Goal: Task Accomplishment & Management: Complete application form

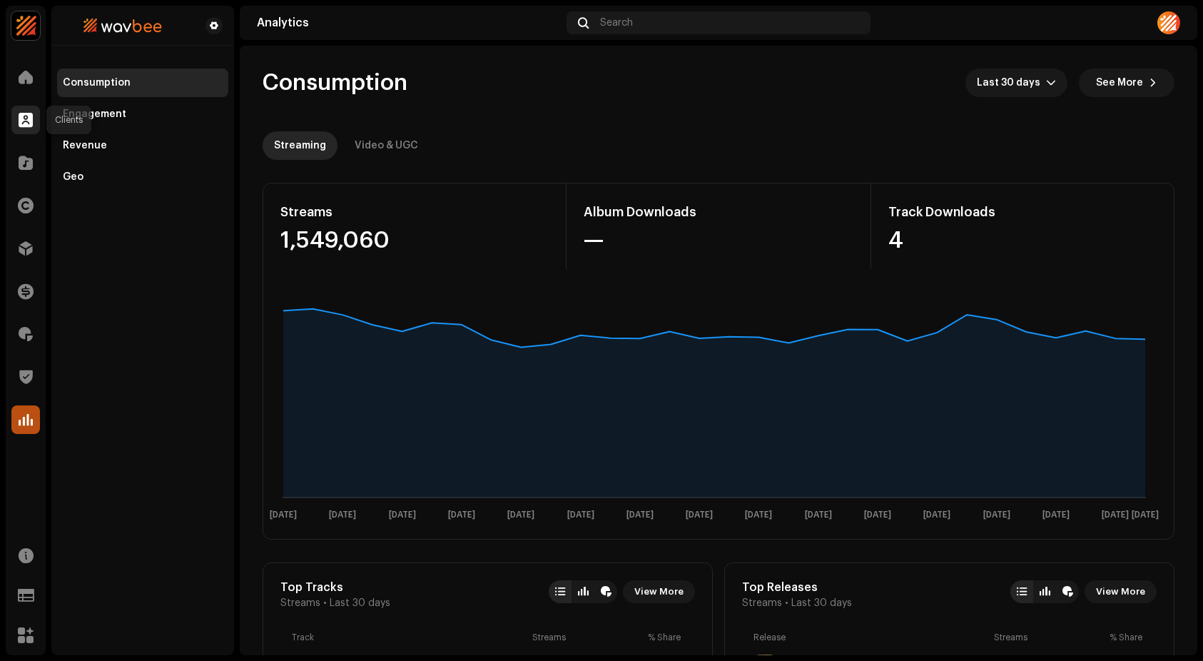
click at [26, 116] on span at bounding box center [26, 119] width 14 height 11
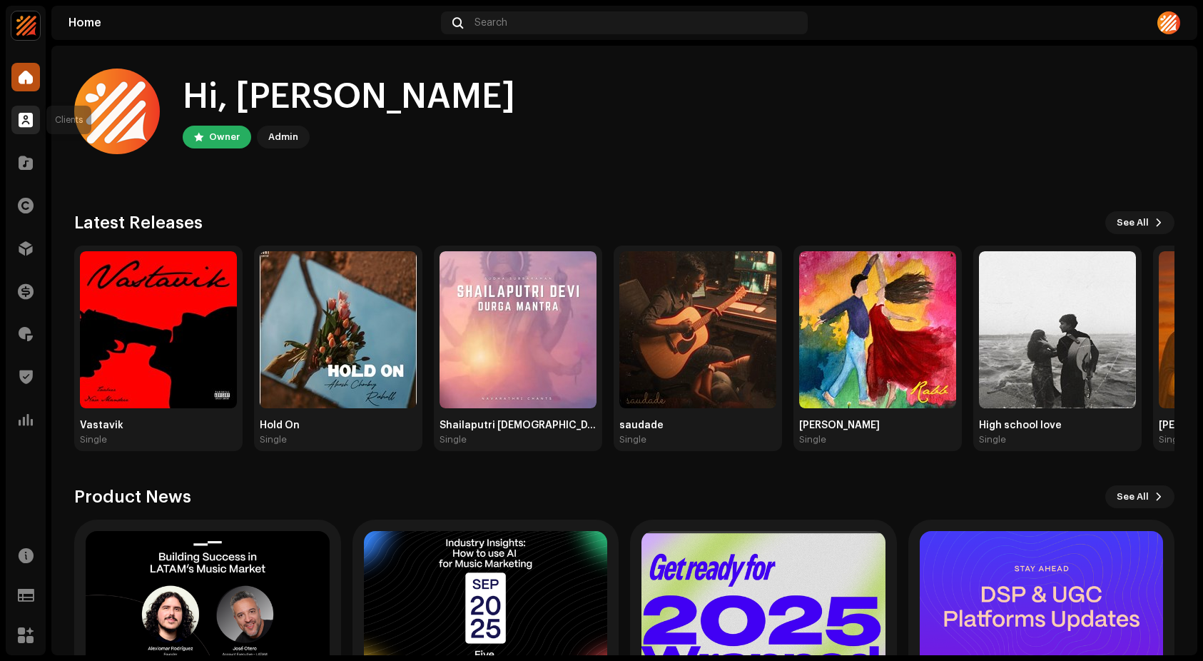
click at [29, 121] on span at bounding box center [26, 119] width 14 height 11
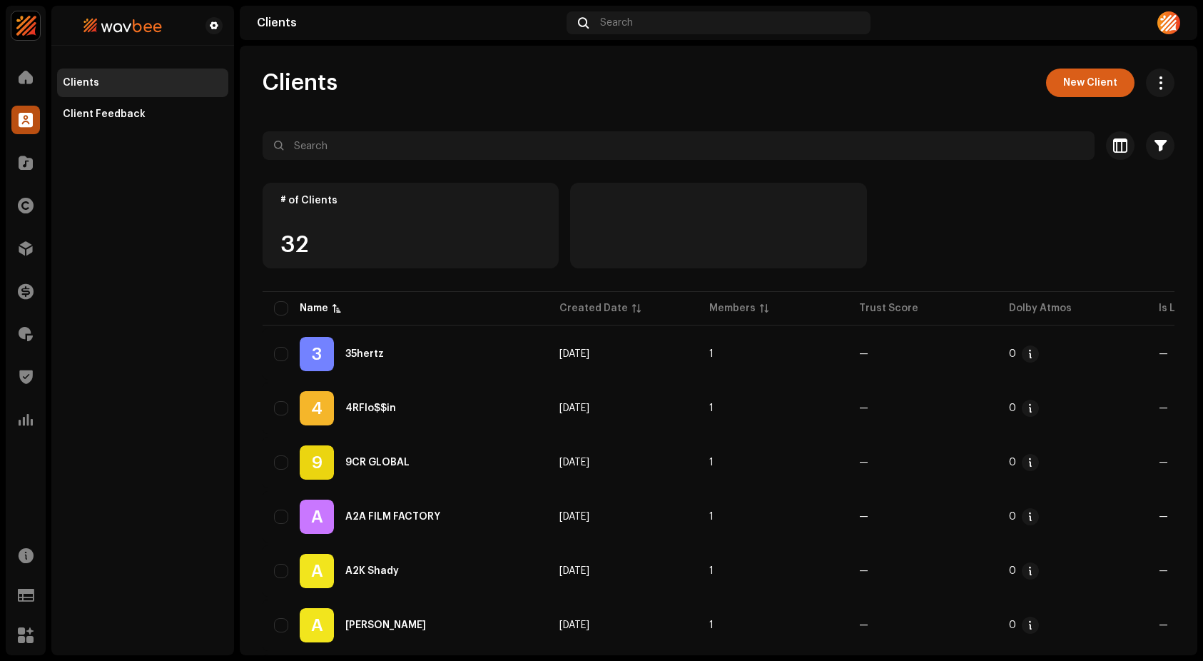
click at [1088, 84] on span "New Client" at bounding box center [1090, 83] width 54 height 29
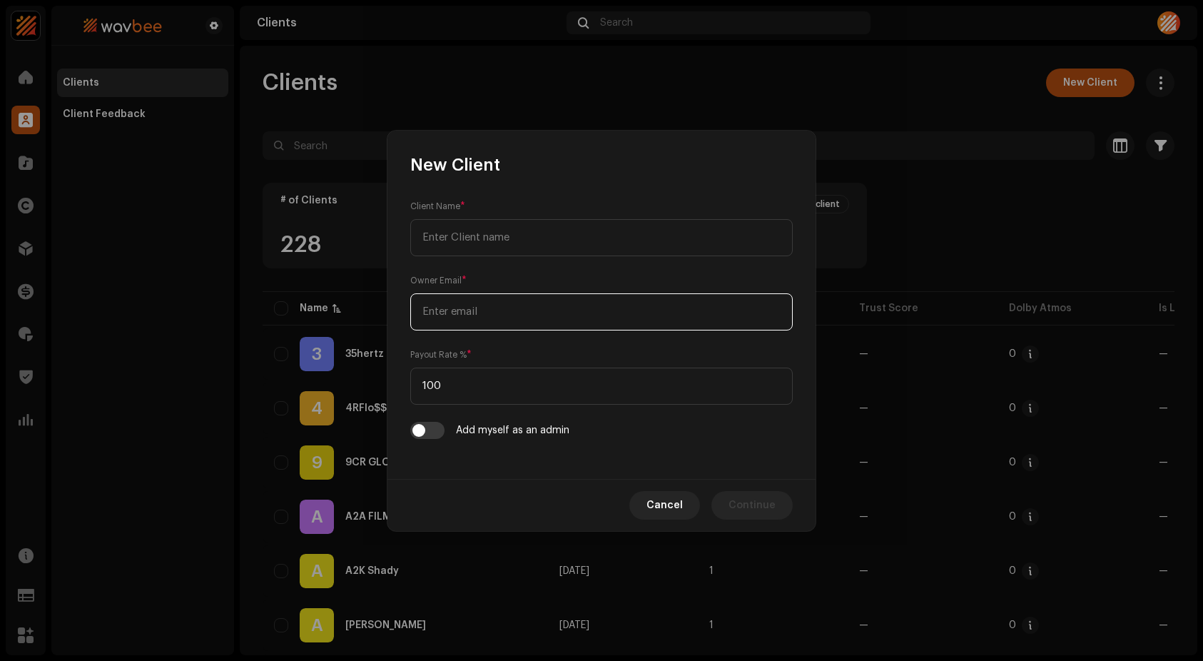
click at [512, 310] on input "email" at bounding box center [601, 311] width 383 height 37
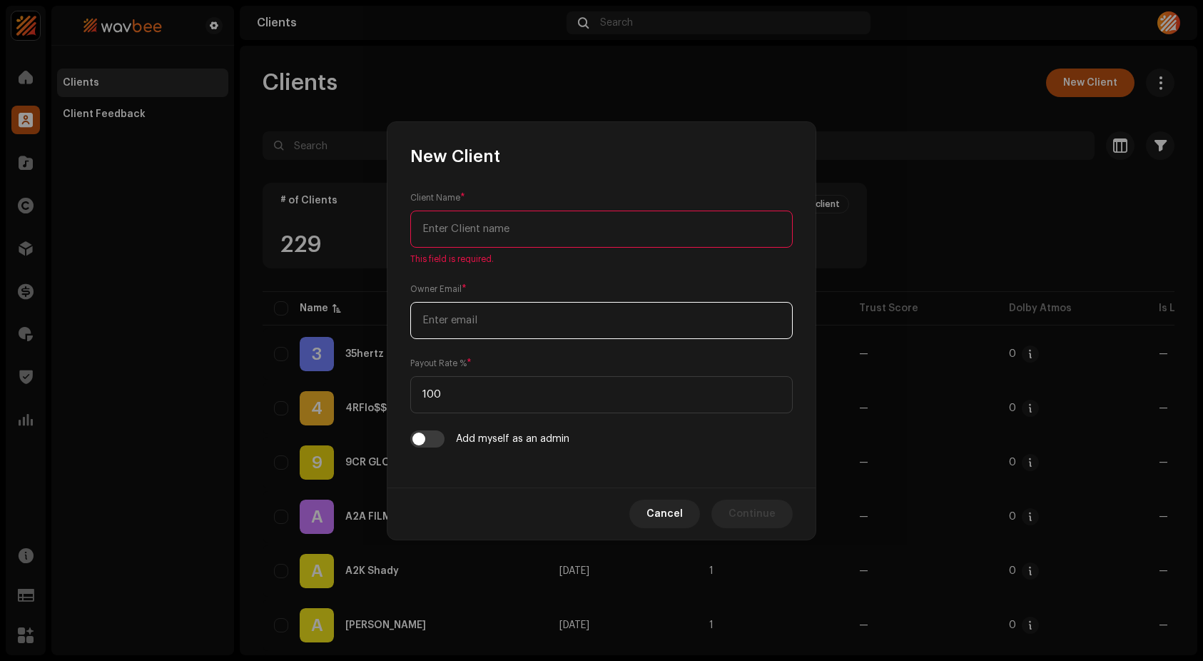
paste input "[EMAIL_ADDRESS][DOMAIN_NAME]"
drag, startPoint x: 446, startPoint y: 319, endPoint x: 444, endPoint y: 340, distance: 21.5
click at [446, 320] on input "[EMAIL_ADDRESS][DOMAIN_NAME]" at bounding box center [601, 320] width 383 height 37
type input "[EMAIL_ADDRESS][DOMAIN_NAME]"
click at [507, 232] on input "text" at bounding box center [601, 229] width 383 height 37
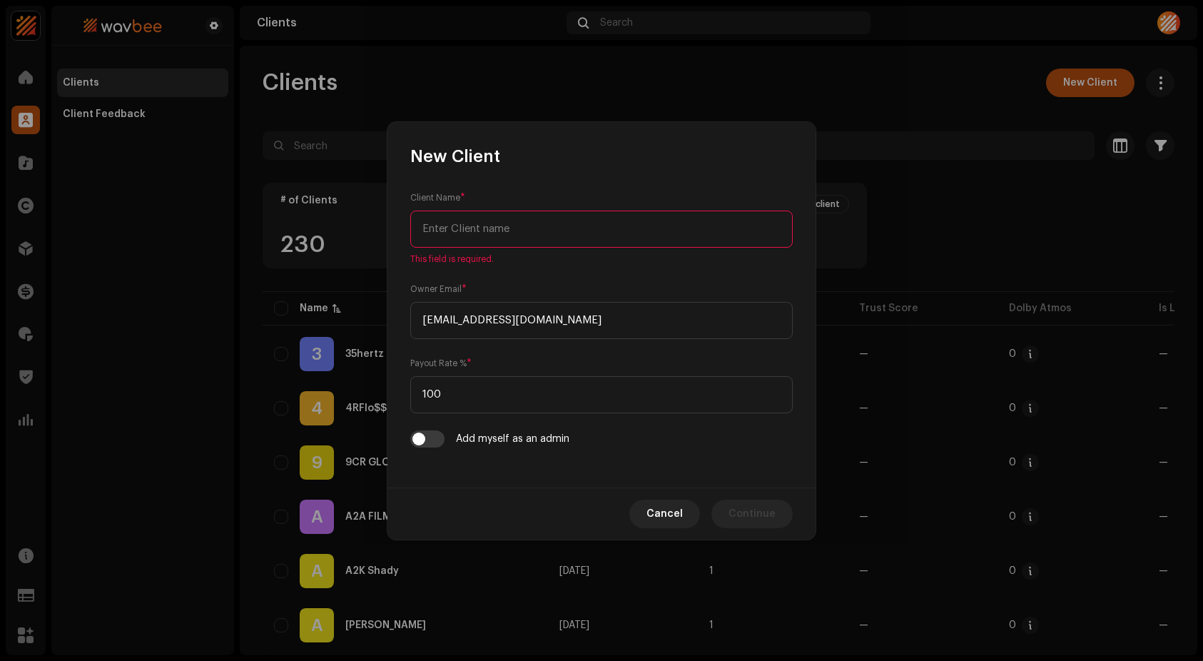
paste input "[PERSON_NAME]"
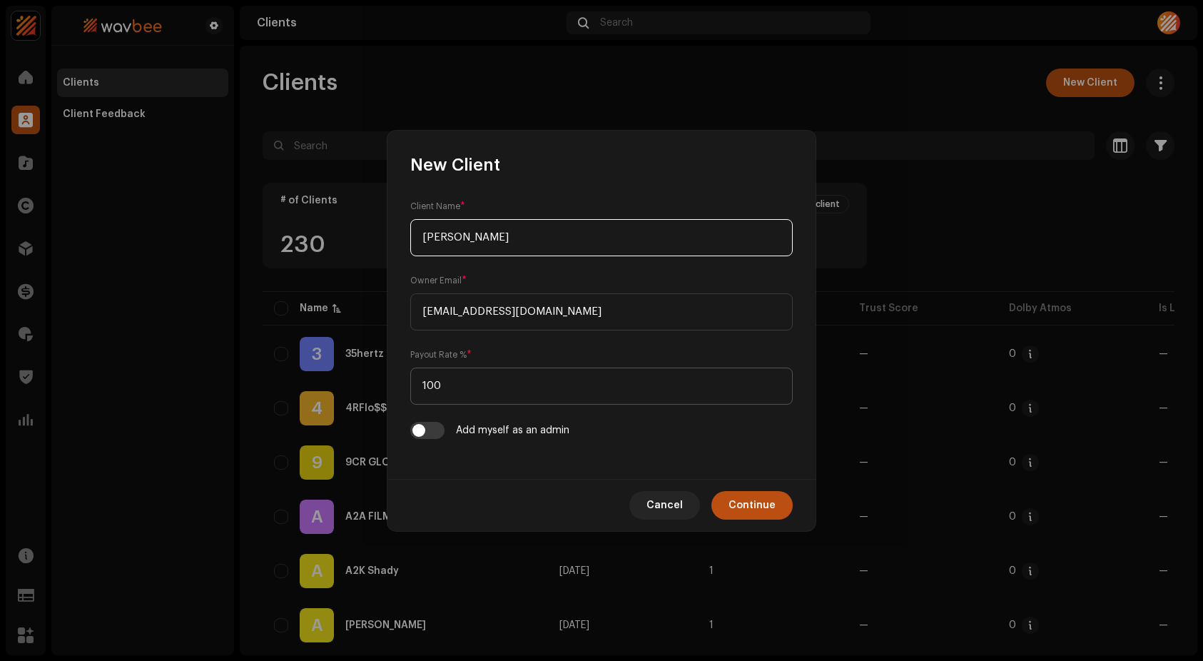
type input "[PERSON_NAME]"
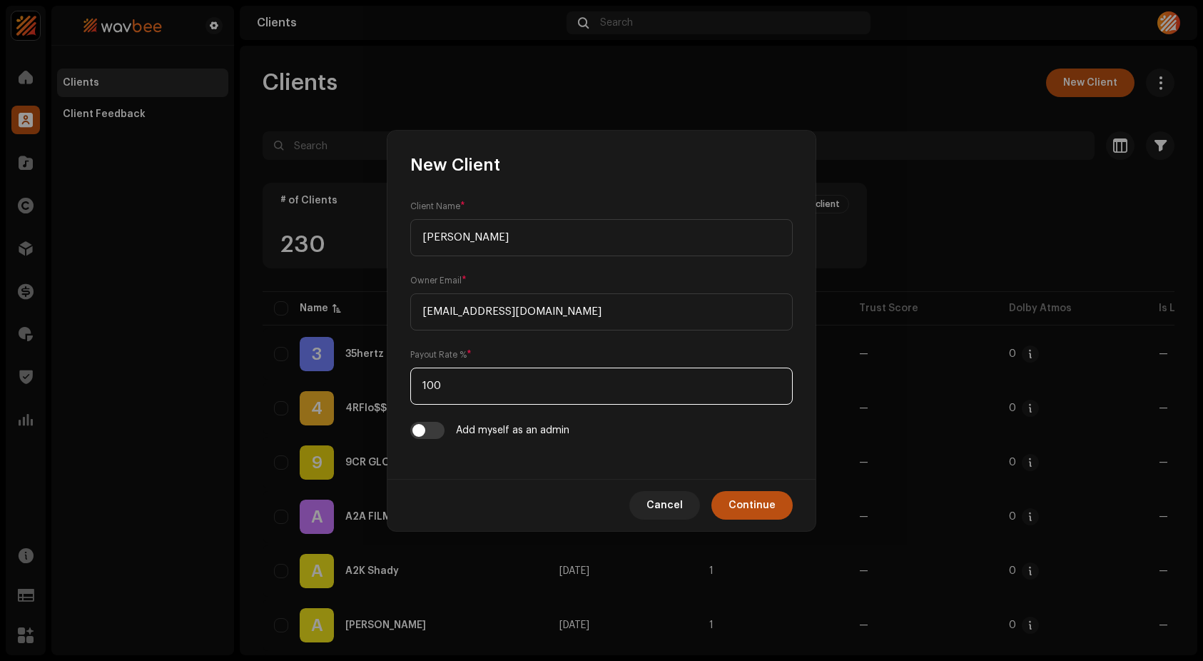
click at [480, 393] on input "100" at bounding box center [601, 386] width 383 height 37
drag, startPoint x: 480, startPoint y: 393, endPoint x: 409, endPoint y: 390, distance: 70.7
click at [409, 390] on div "Client Name * [PERSON_NAME] Owner Email * [EMAIL_ADDRESS][DOMAIN_NAME] Payout R…" at bounding box center [602, 327] width 428 height 303
type input "85"
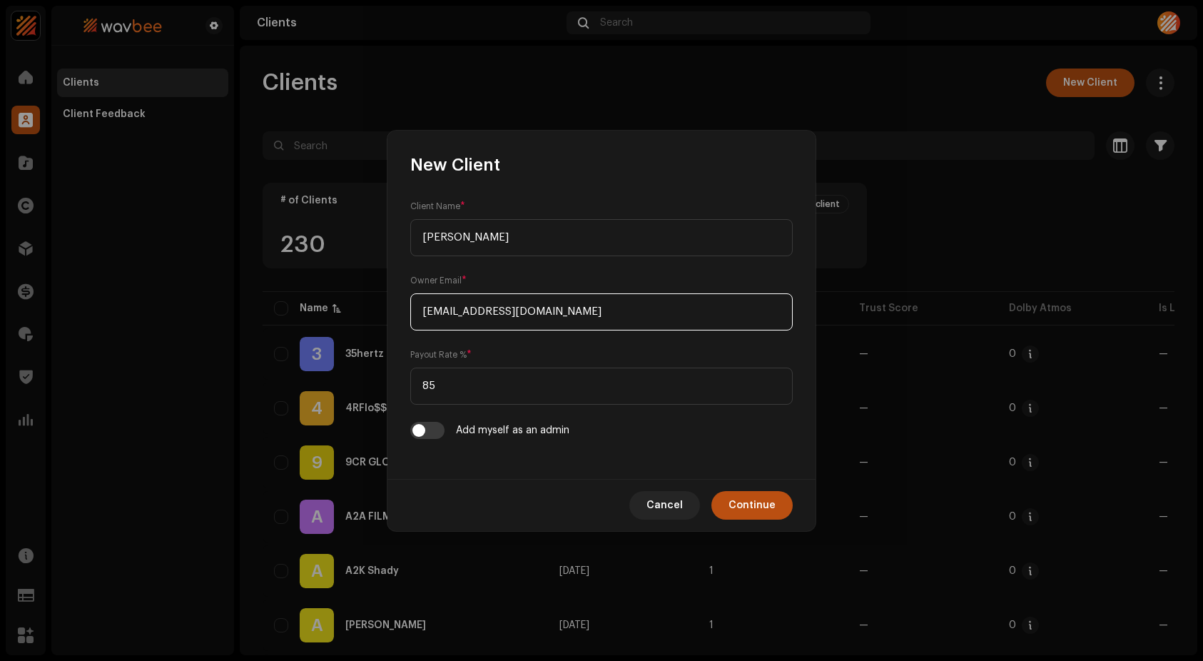
click at [636, 316] on input "[EMAIL_ADDRESS][DOMAIN_NAME]" at bounding box center [601, 311] width 383 height 37
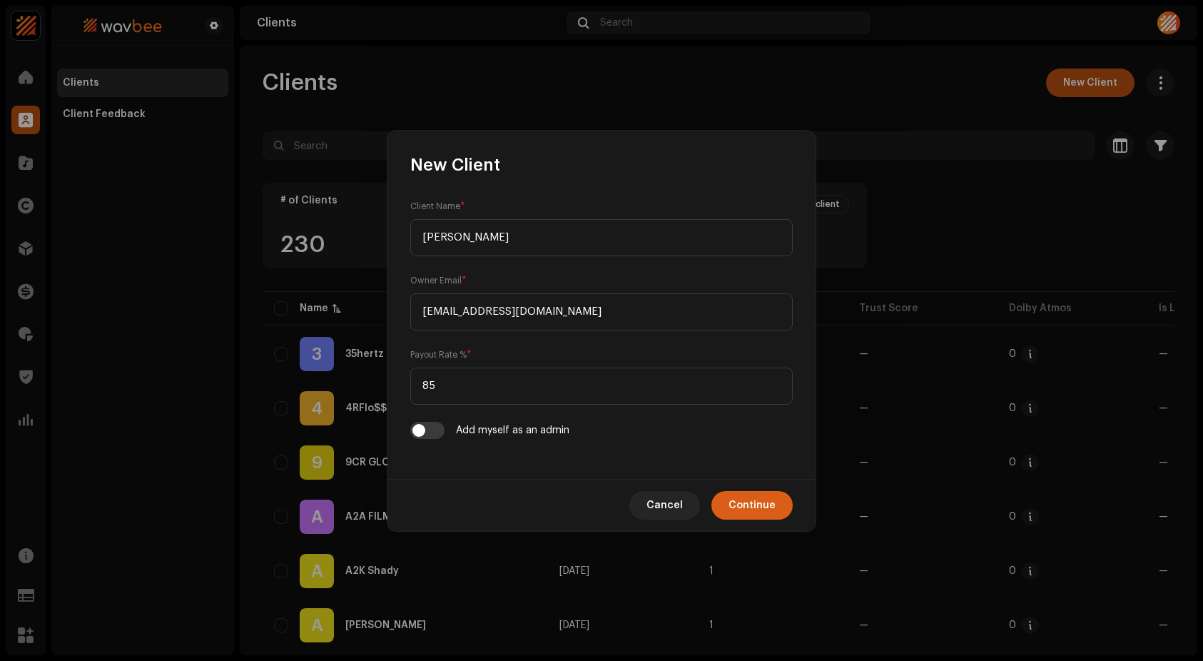
click at [781, 500] on button "Continue" at bounding box center [752, 505] width 81 height 29
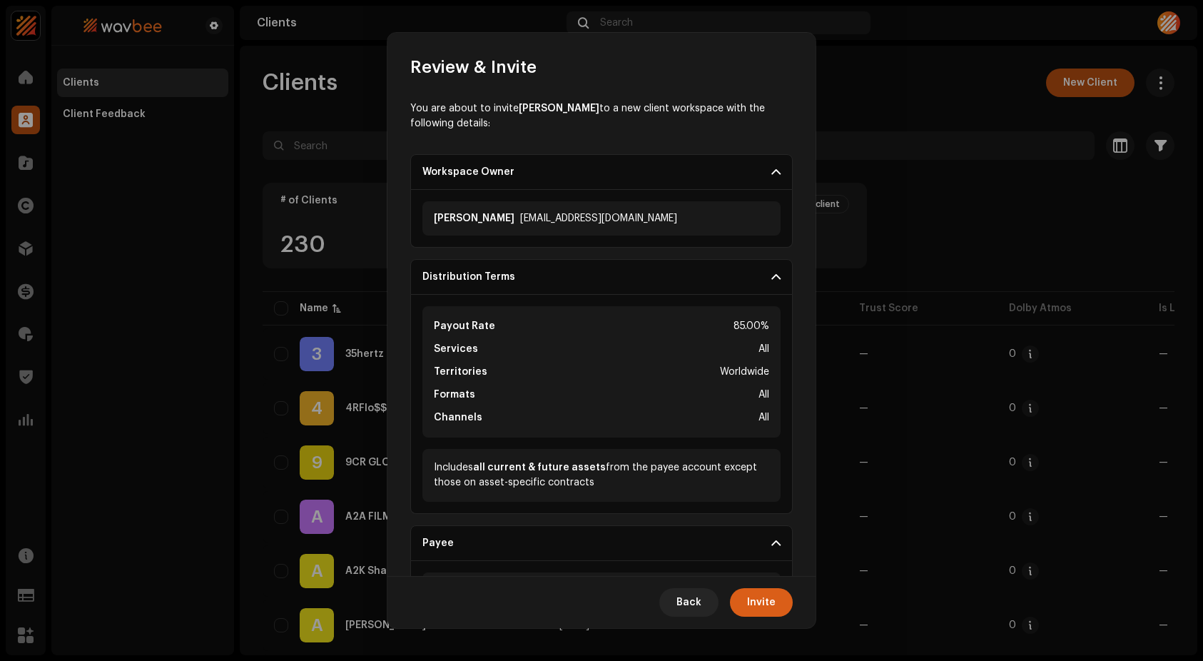
click at [771, 609] on span "Invite" at bounding box center [761, 602] width 29 height 29
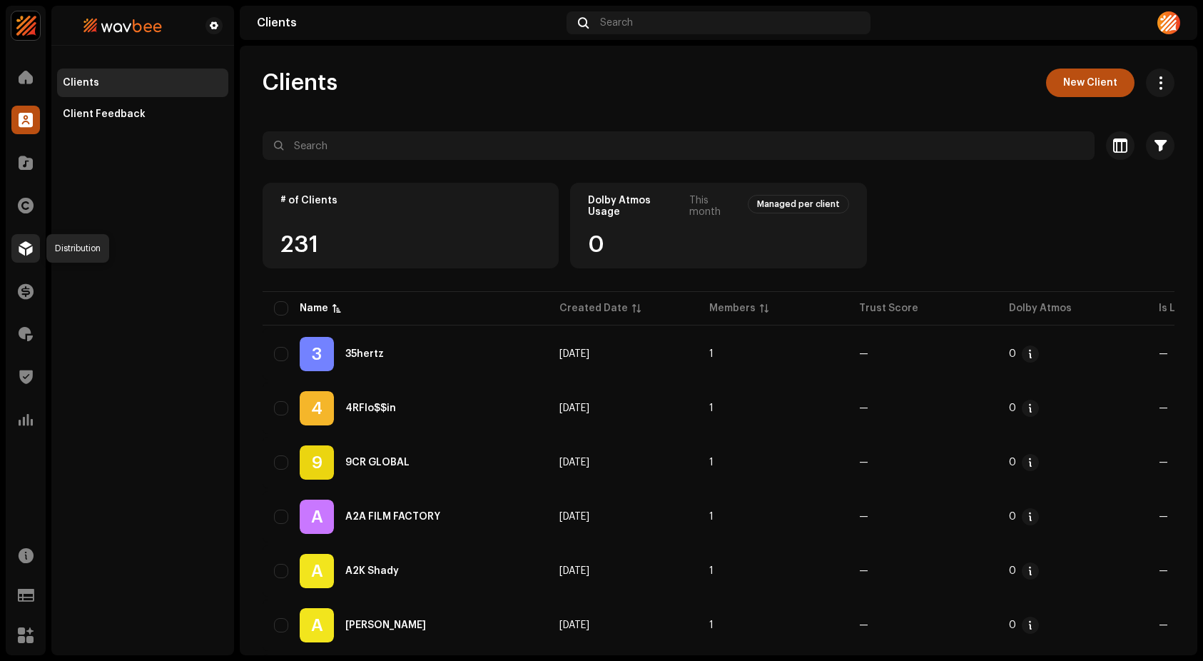
click at [32, 248] on span at bounding box center [26, 248] width 14 height 11
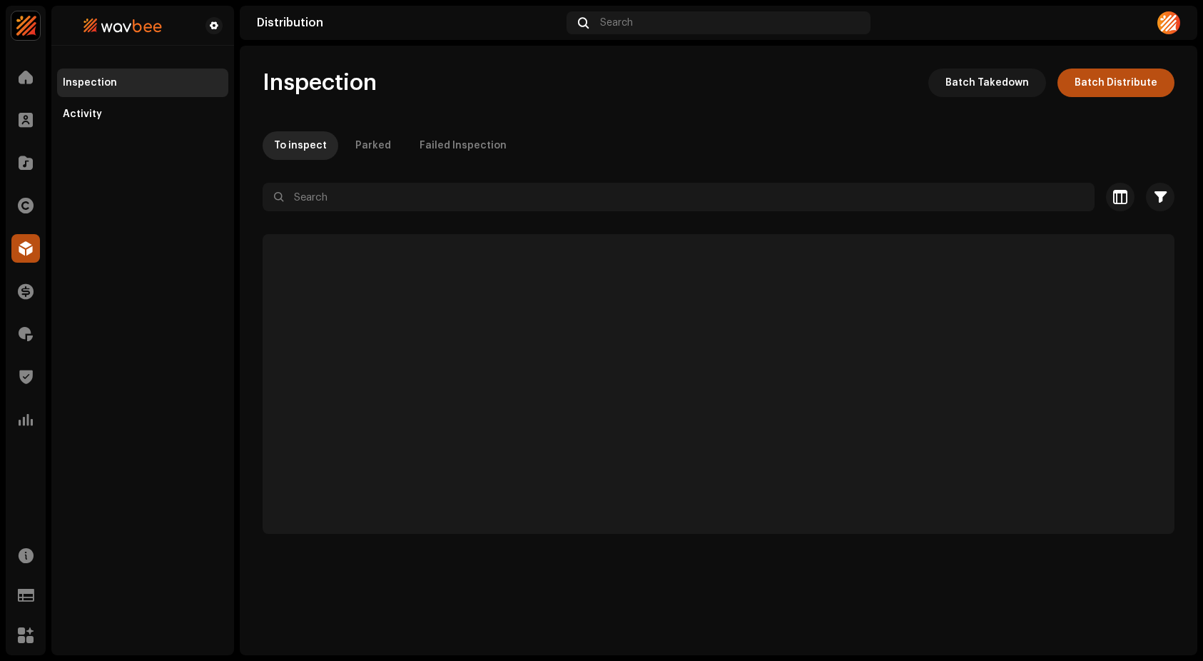
click at [714, 96] on div "Inspection Batch Takedown Batch Distribute" at bounding box center [719, 83] width 912 height 29
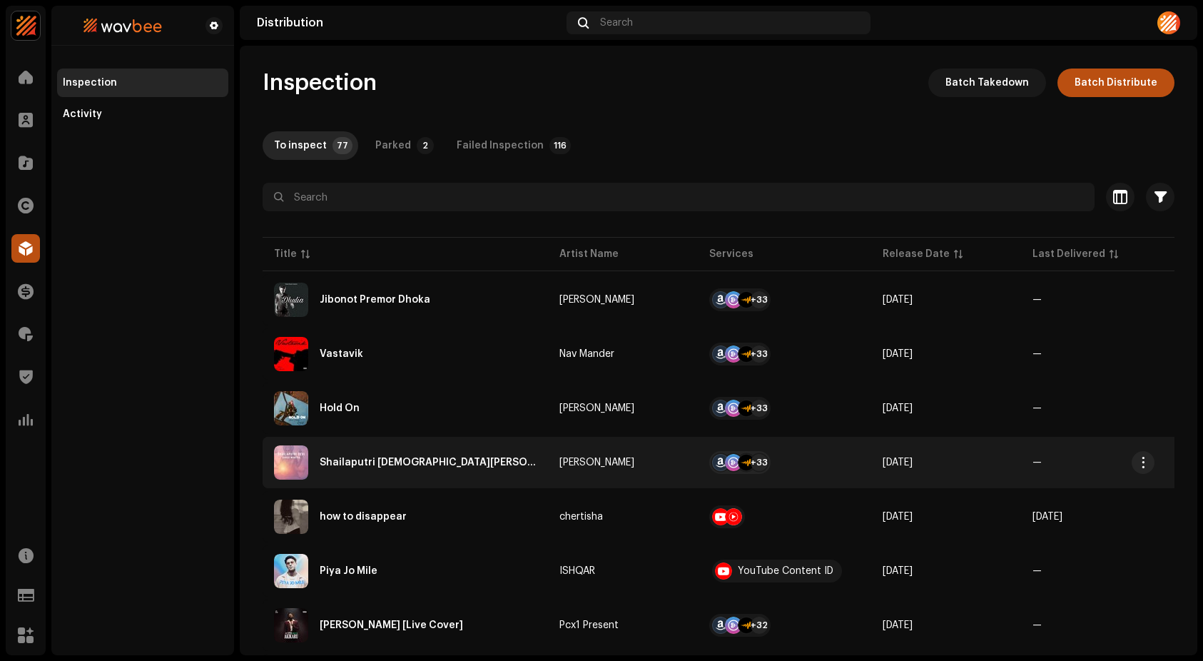
click at [350, 472] on div "Shailaputri [DEMOGRAPHIC_DATA][PERSON_NAME]" at bounding box center [405, 462] width 263 height 34
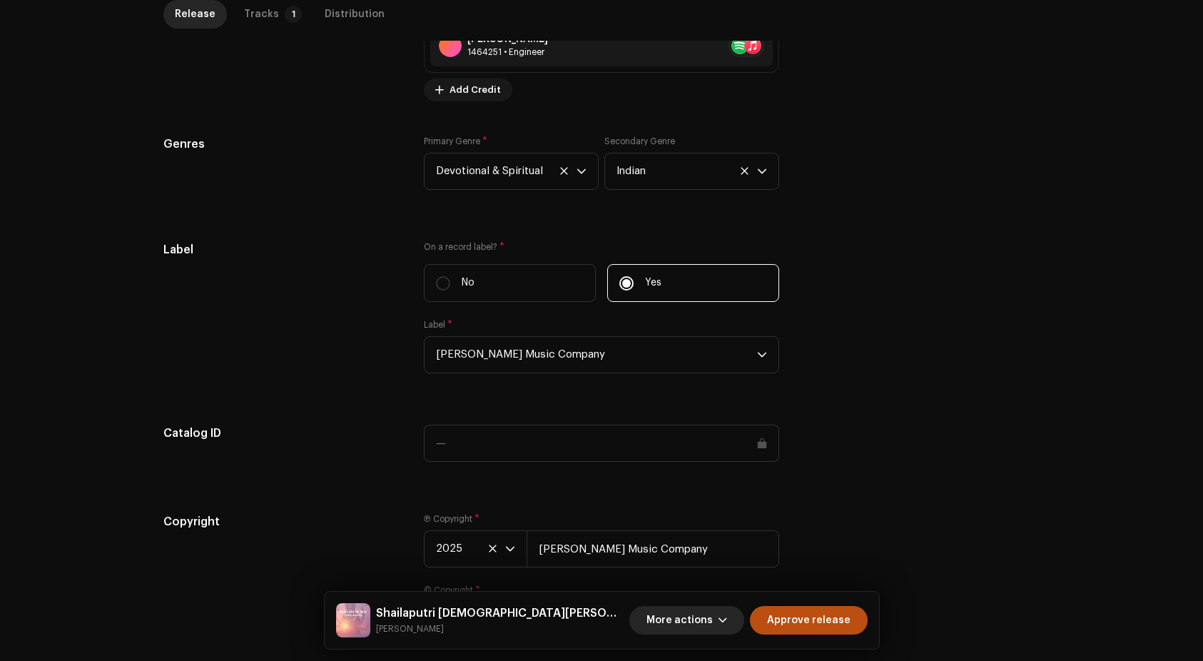
scroll to position [1233, 0]
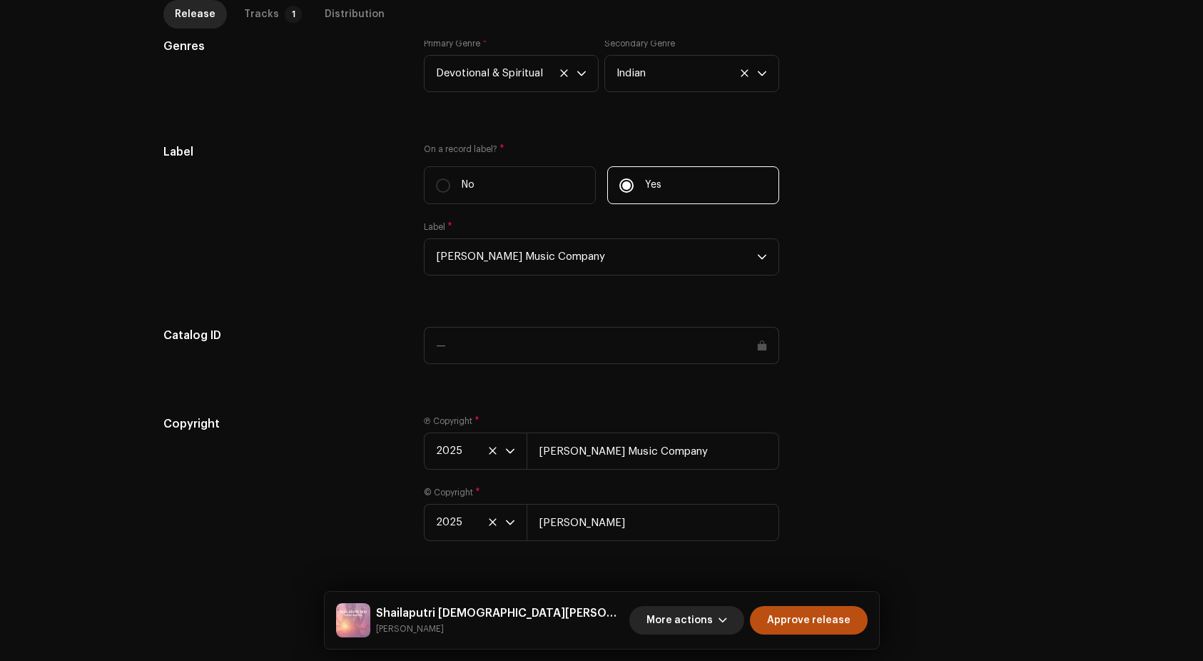
click at [709, 609] on span "More actions" at bounding box center [680, 620] width 66 height 29
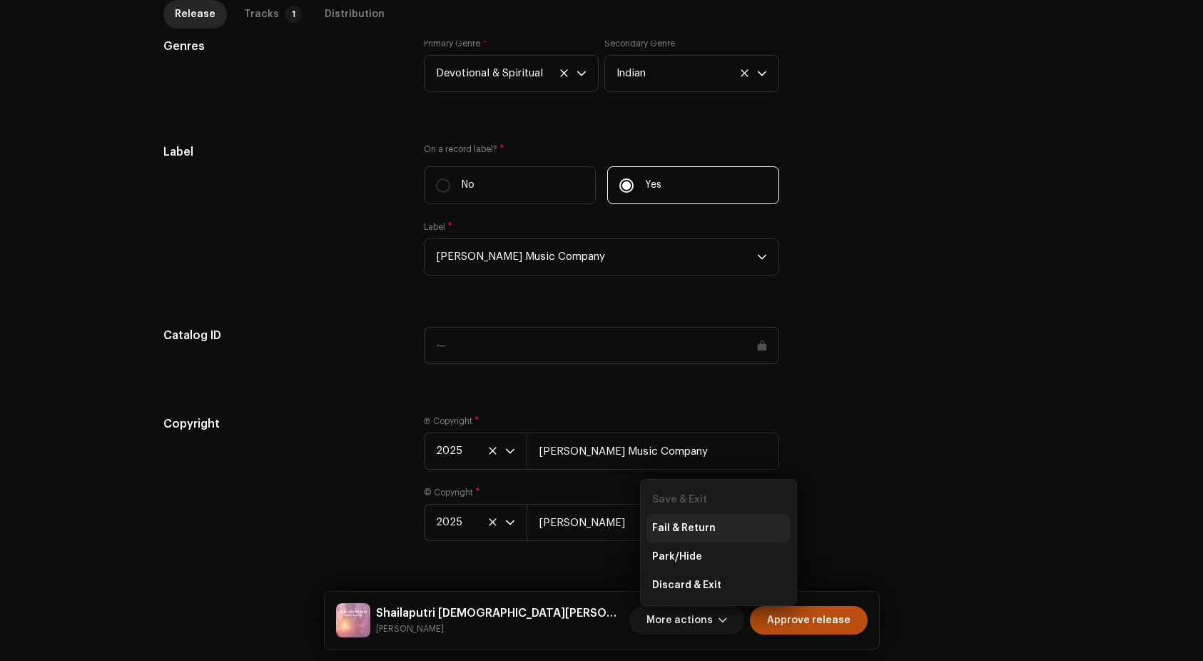
click at [719, 525] on div "Fail & Return" at bounding box center [718, 527] width 133 height 11
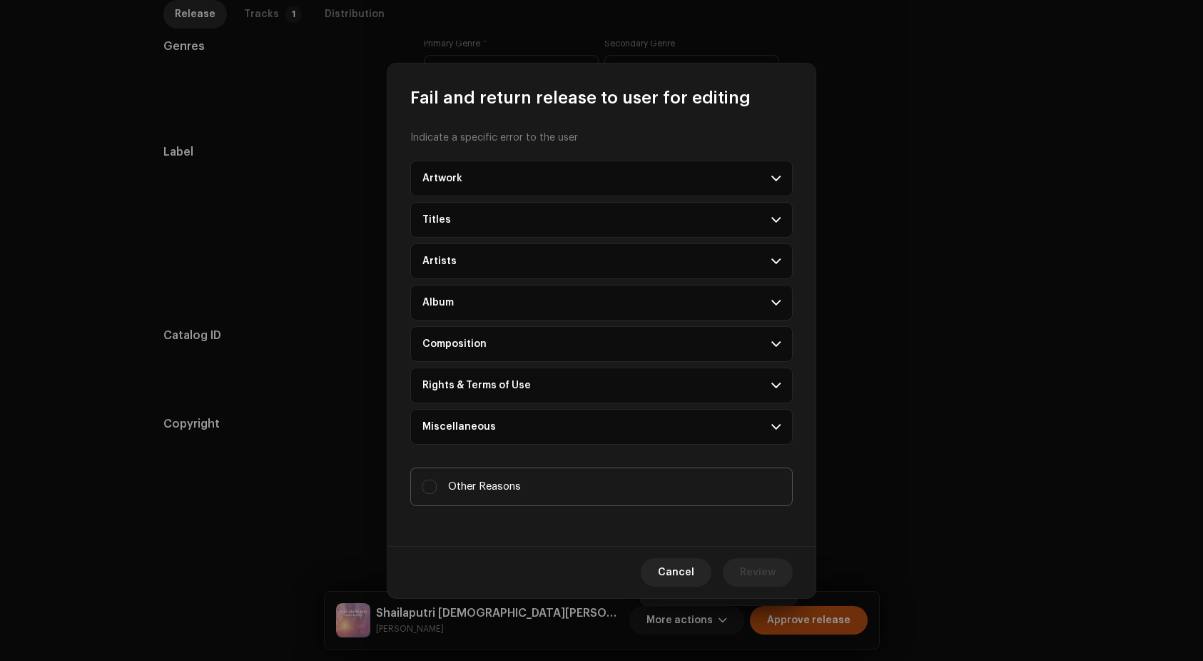
click at [539, 480] on label "Other Reasons" at bounding box center [601, 486] width 383 height 39
click at [437, 480] on input "Other Reasons" at bounding box center [429, 487] width 14 height 14
checkbox input "true"
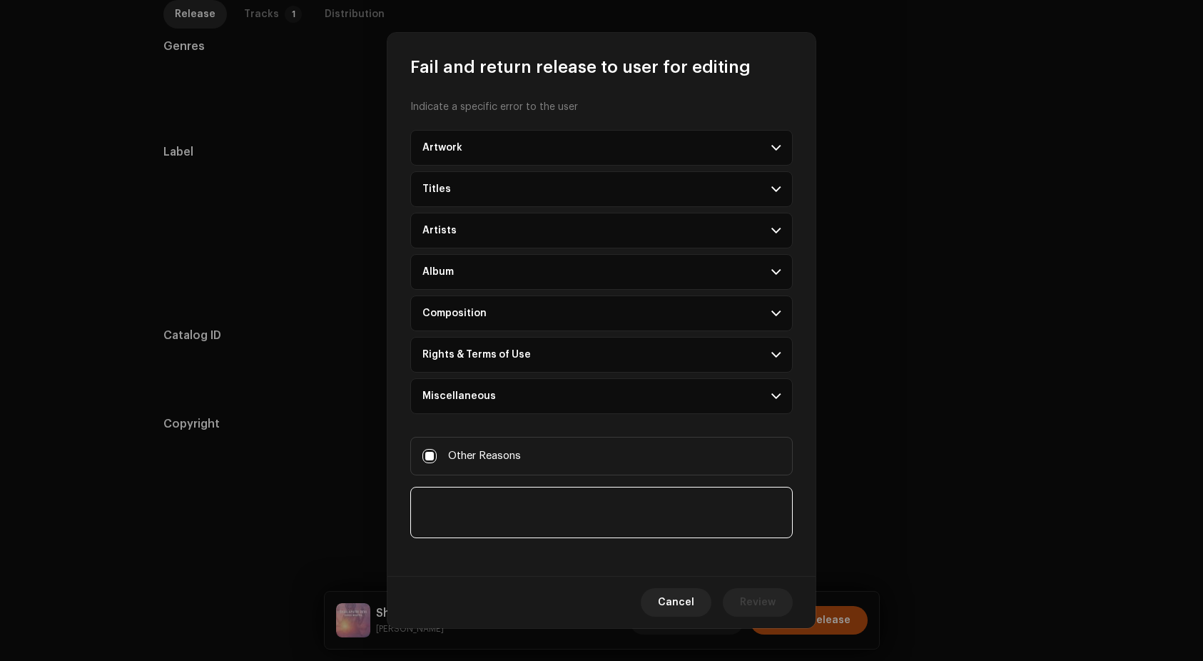
click at [507, 514] on textarea at bounding box center [601, 512] width 383 height 51
paste textarea "Your album art must not include excessive information in addition to the album …"
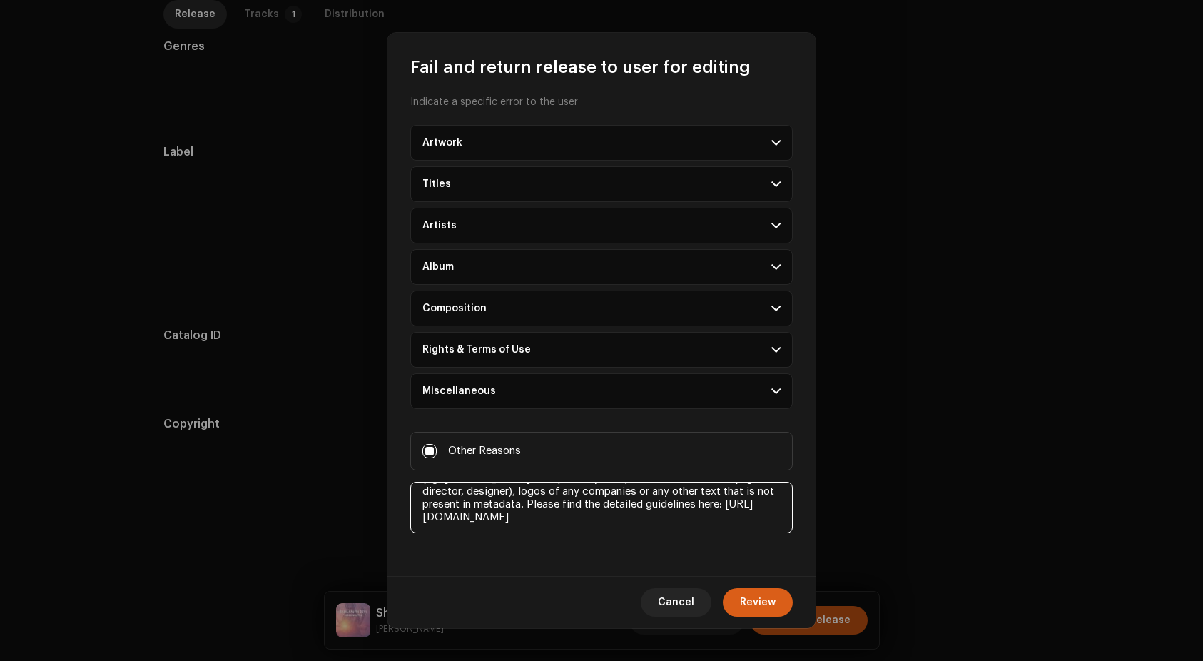
scroll to position [83, 0]
type textarea "Your album art must not include excessive information in addition to the album …"
click at [748, 597] on span "Review" at bounding box center [758, 602] width 36 height 29
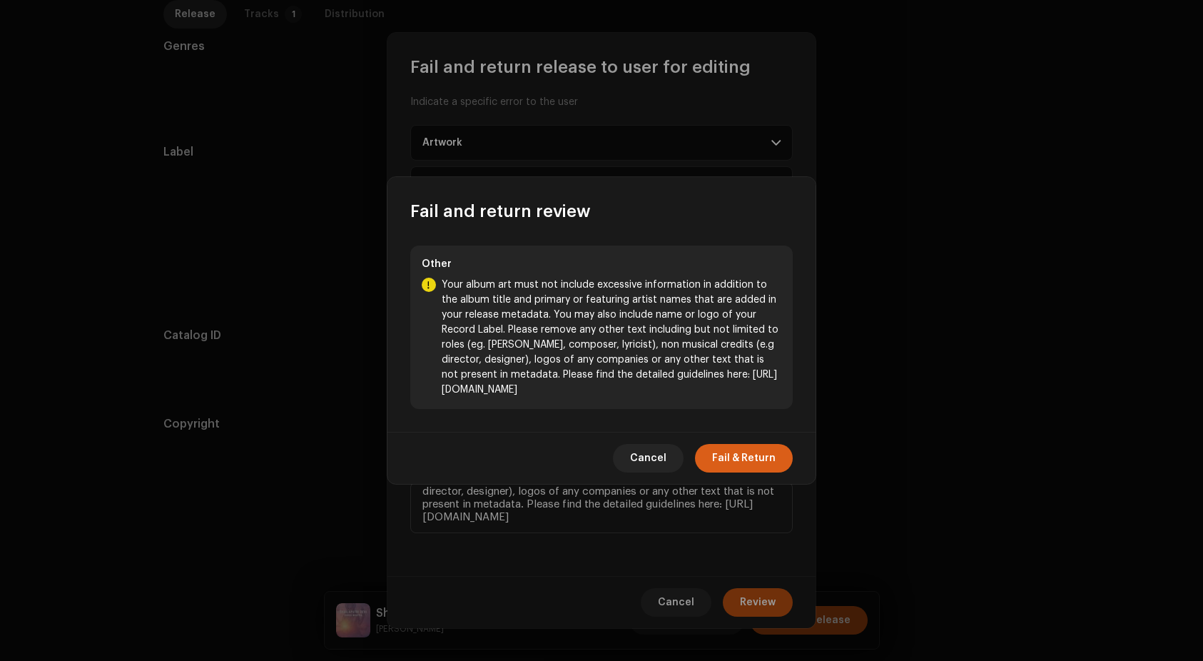
click at [761, 472] on span "Fail & Return" at bounding box center [744, 458] width 64 height 29
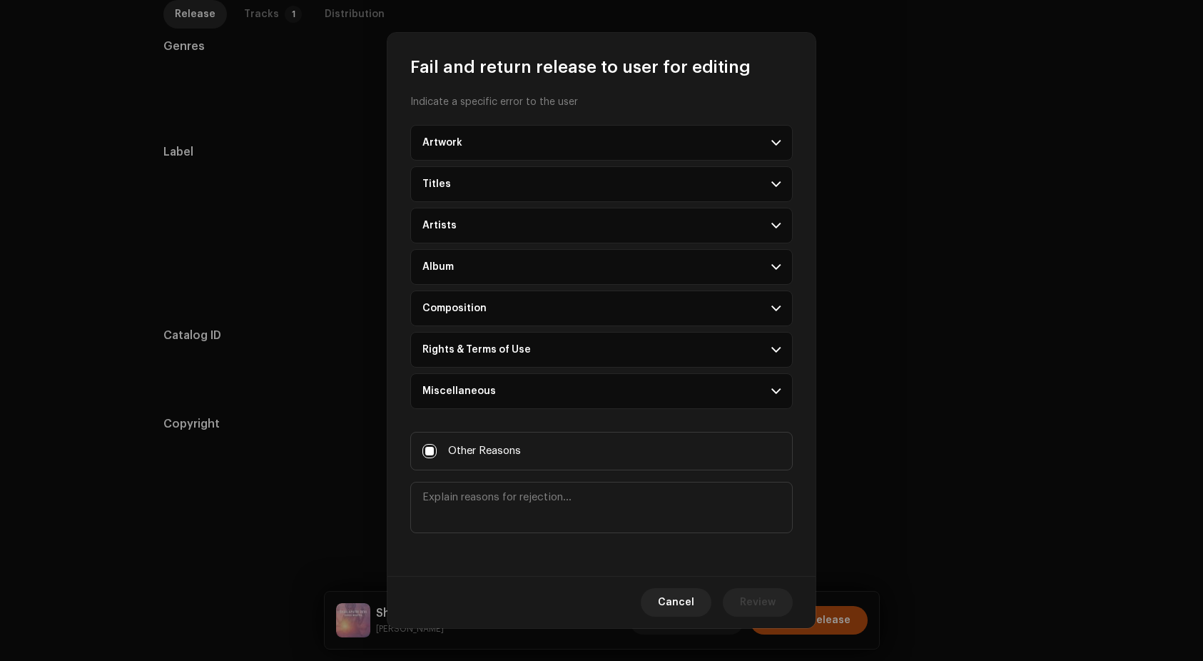
scroll to position [0, 0]
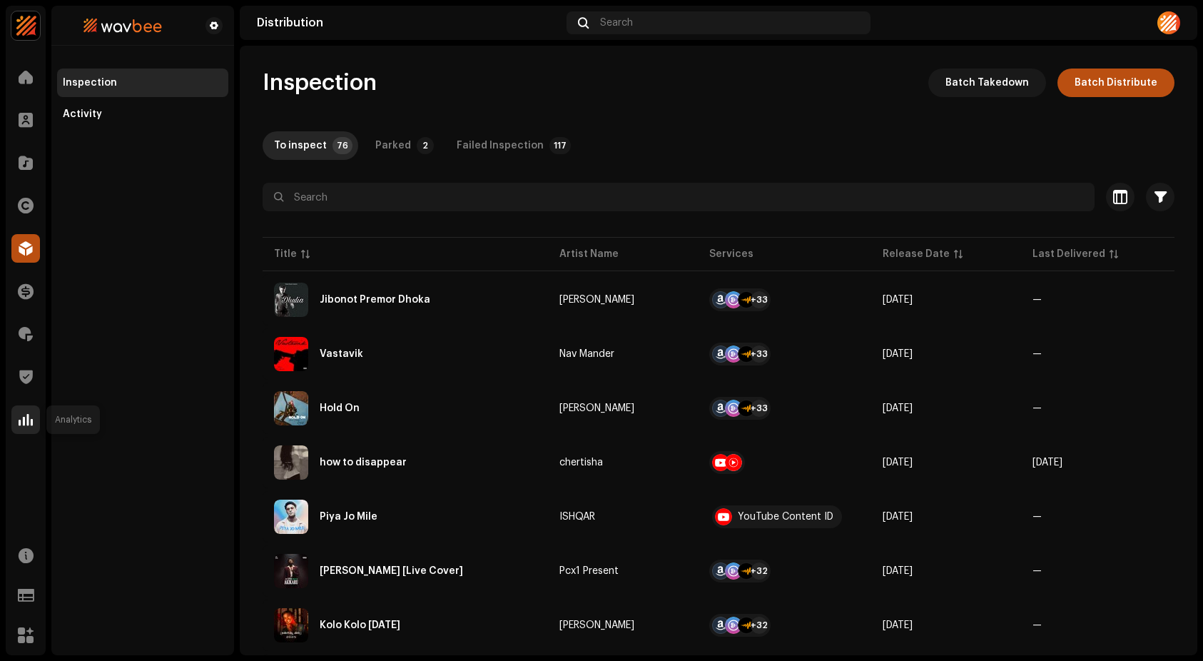
click at [23, 423] on span at bounding box center [26, 419] width 14 height 11
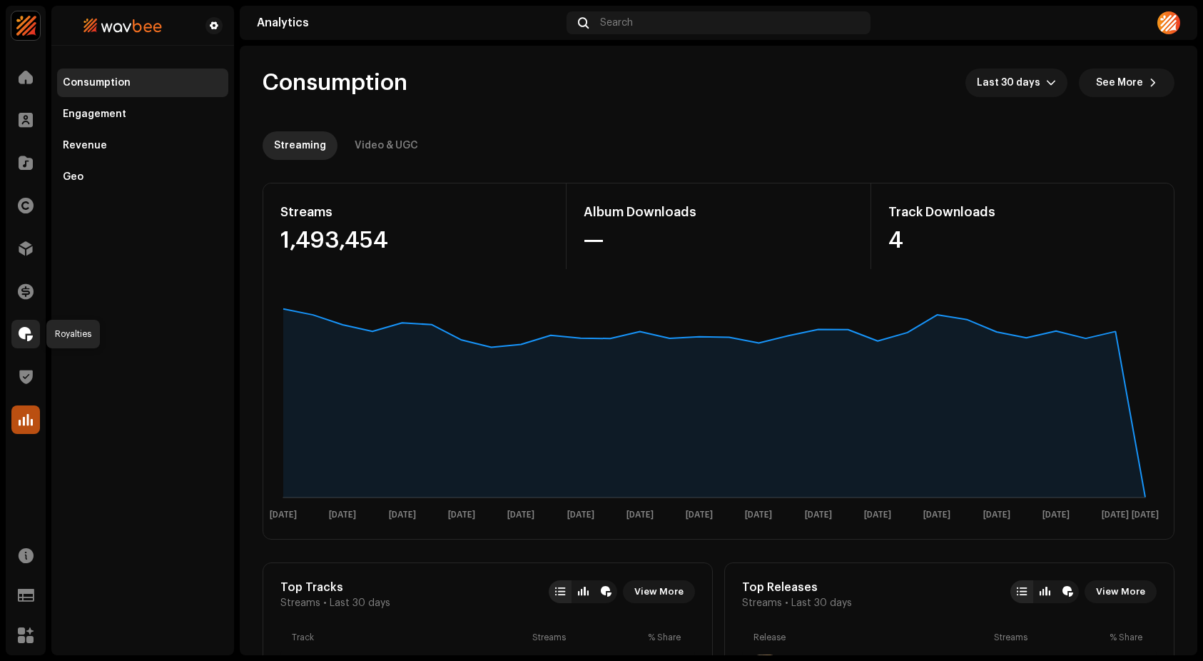
click at [26, 338] on span at bounding box center [26, 333] width 14 height 11
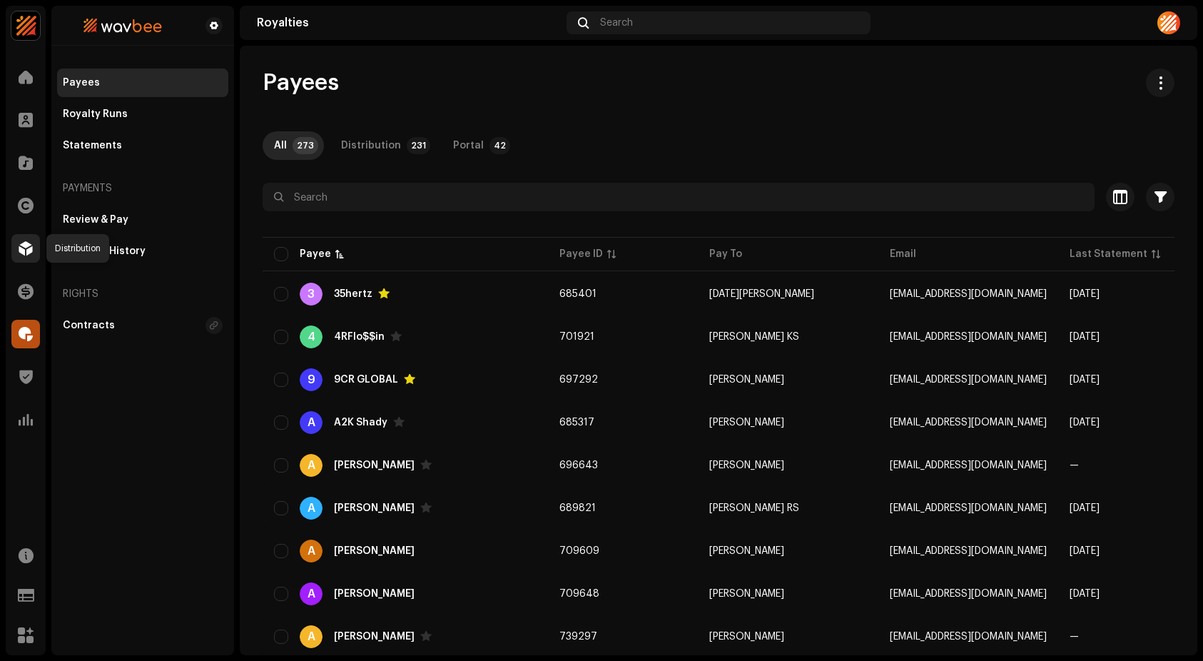
click at [25, 255] on div at bounding box center [25, 248] width 29 height 29
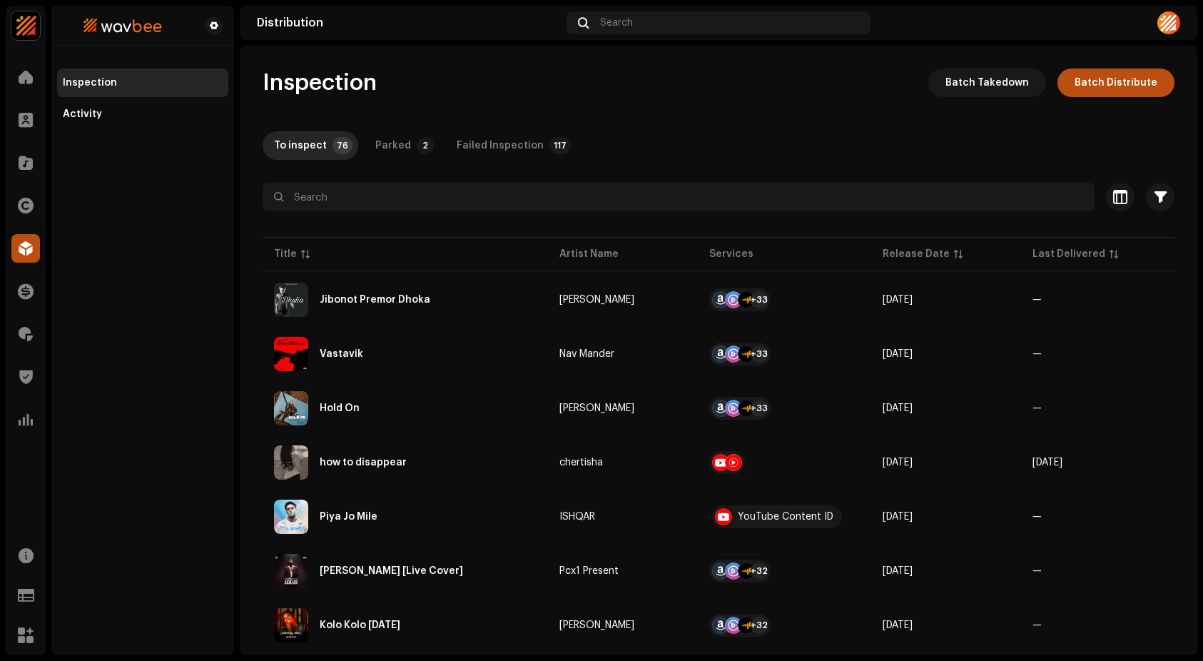
click at [861, 138] on div "To inspect 76 Parked 2 Failed Inspection 117" at bounding box center [719, 145] width 912 height 29
click at [30, 408] on div at bounding box center [25, 419] width 29 height 29
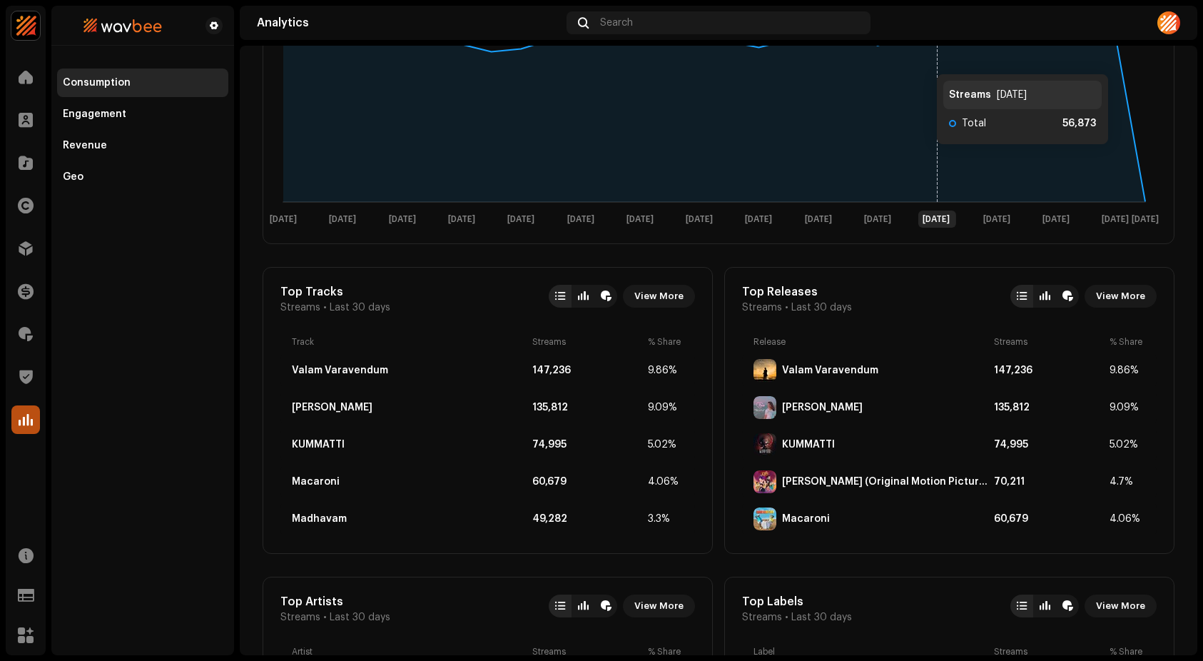
scroll to position [300, 0]
